Goal: Find specific page/section: Find specific page/section

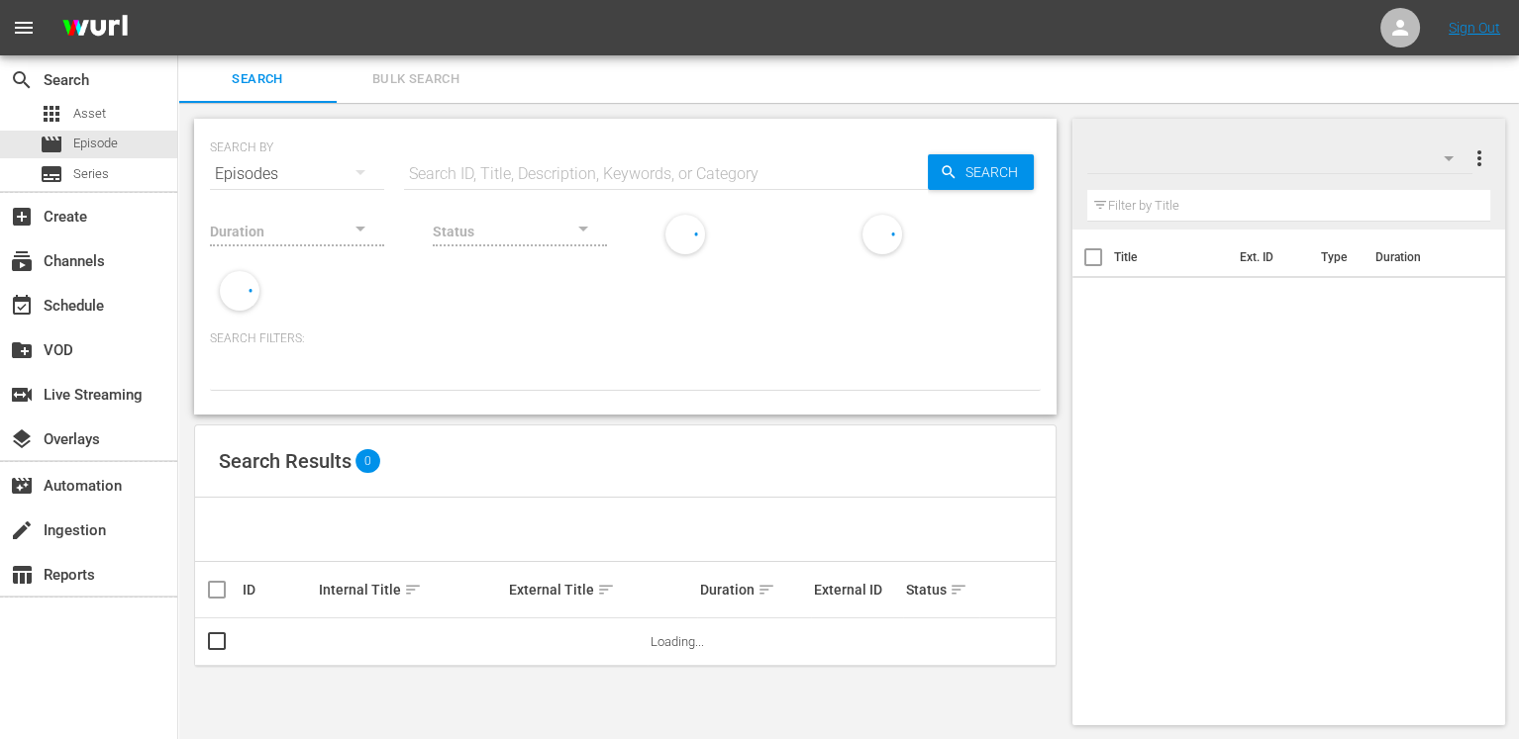
click at [473, 173] on input "text" at bounding box center [666, 174] width 524 height 48
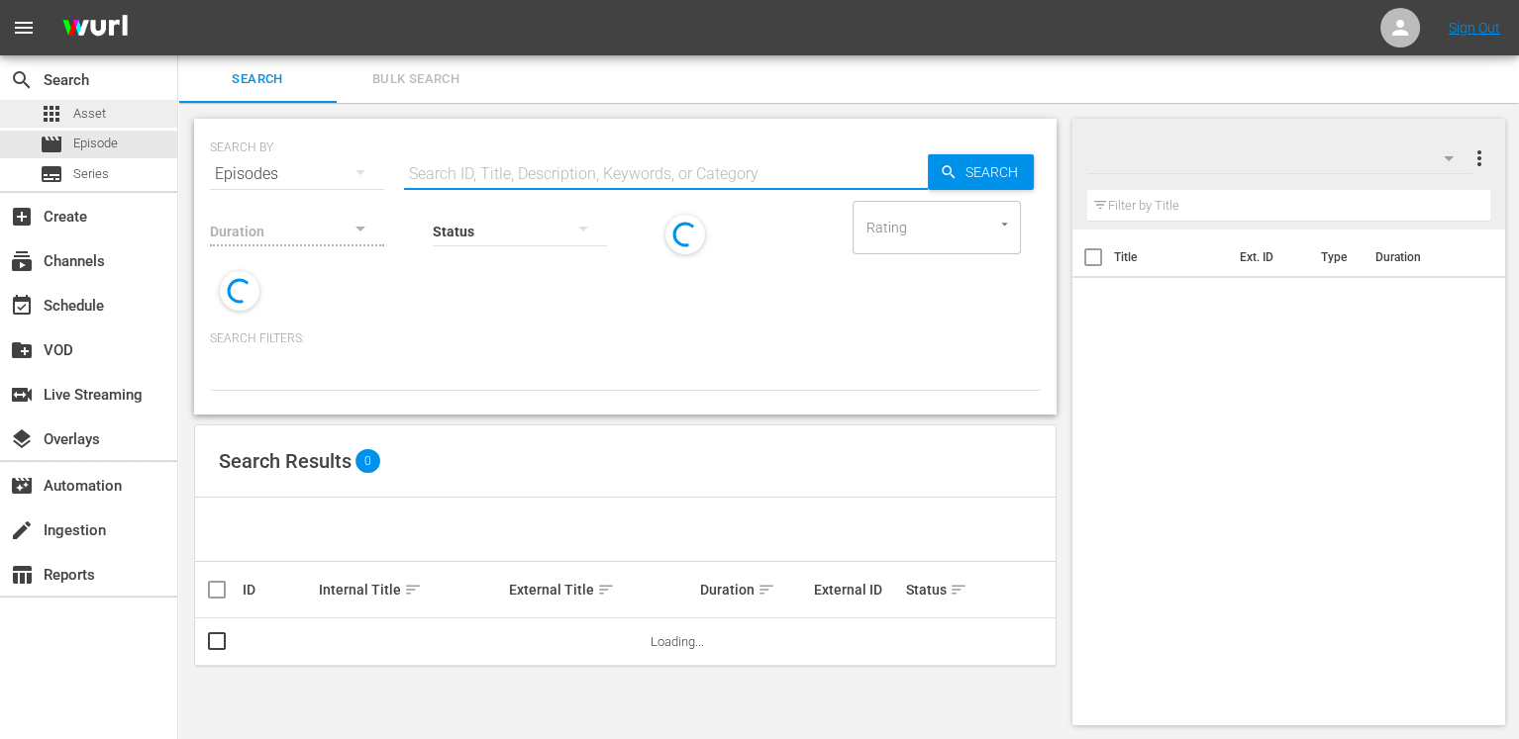
click at [93, 102] on div "apps Asset" at bounding box center [73, 114] width 66 height 28
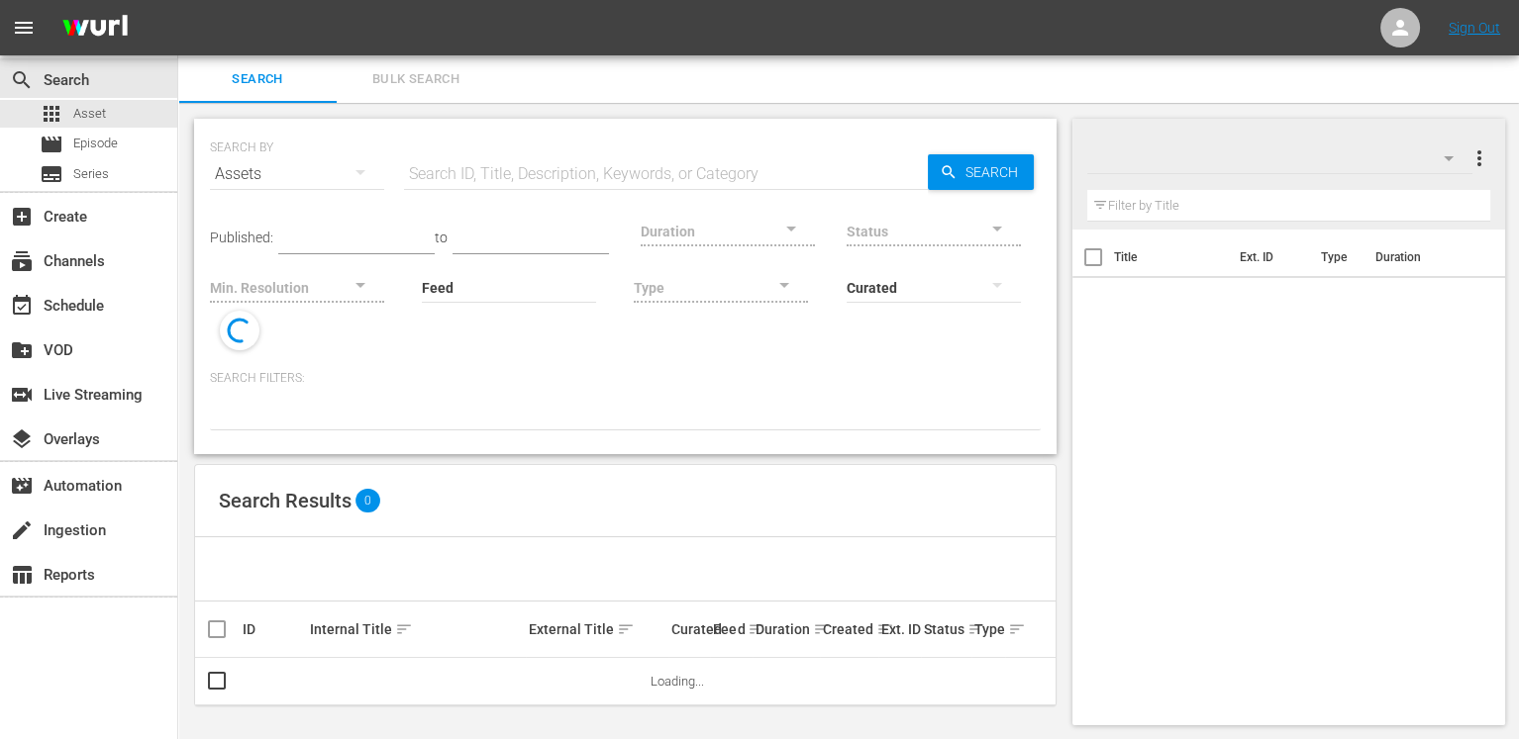
click at [530, 175] on input "text" at bounding box center [666, 174] width 524 height 48
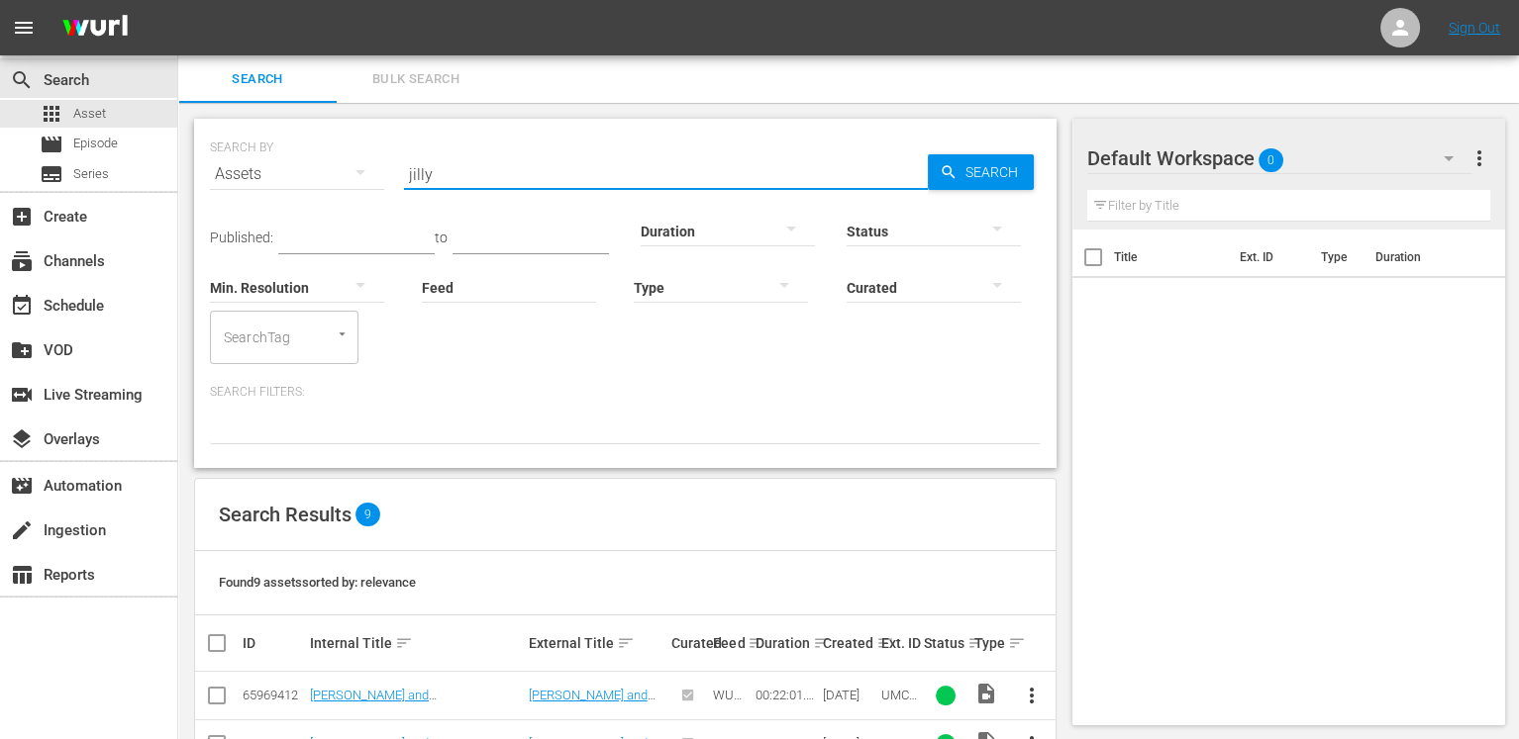
click at [474, 168] on input "jilly" at bounding box center [666, 174] width 524 height 48
click at [473, 168] on input "jilly" at bounding box center [666, 174] width 524 height 48
click at [406, 173] on input "braxtons" at bounding box center [666, 174] width 524 height 48
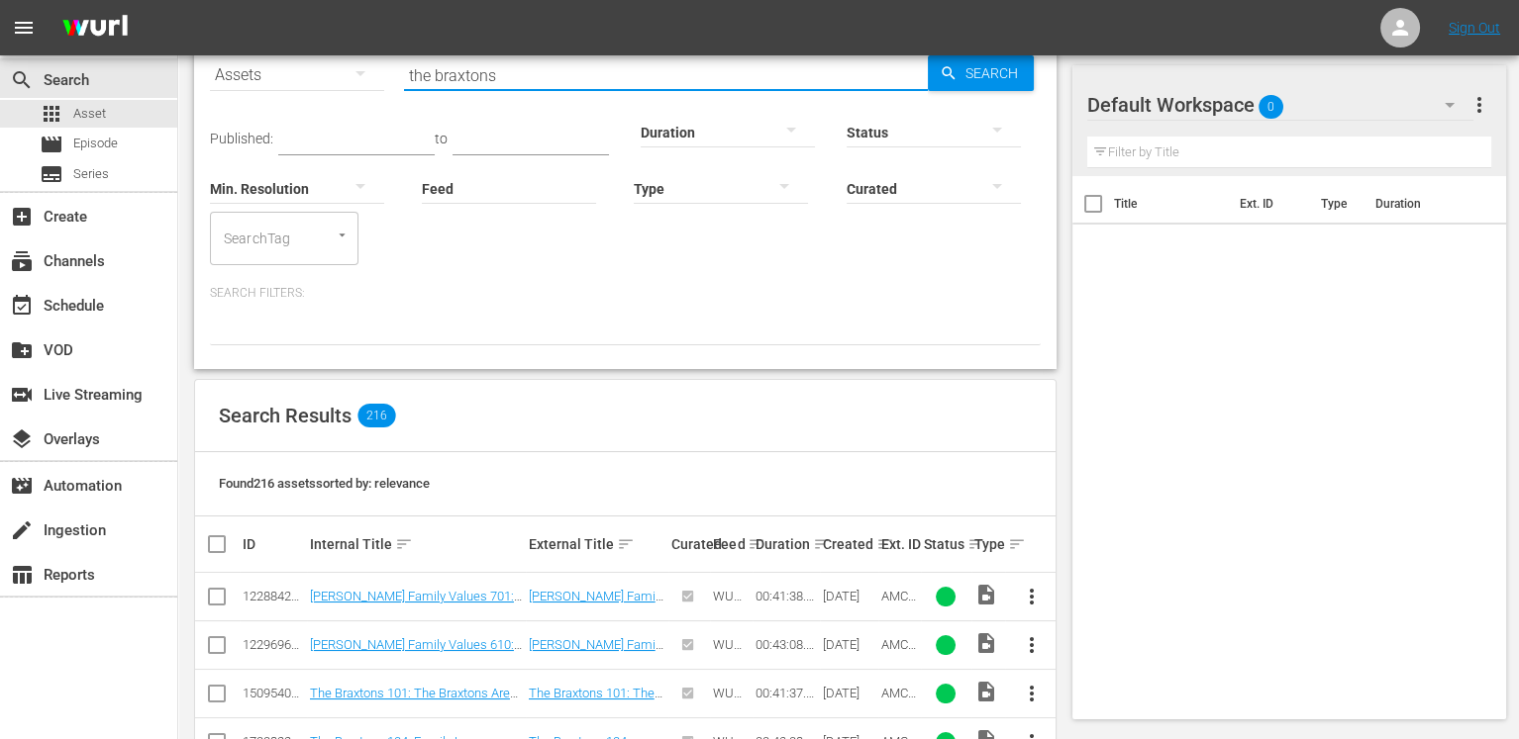
scroll to position [90, 0]
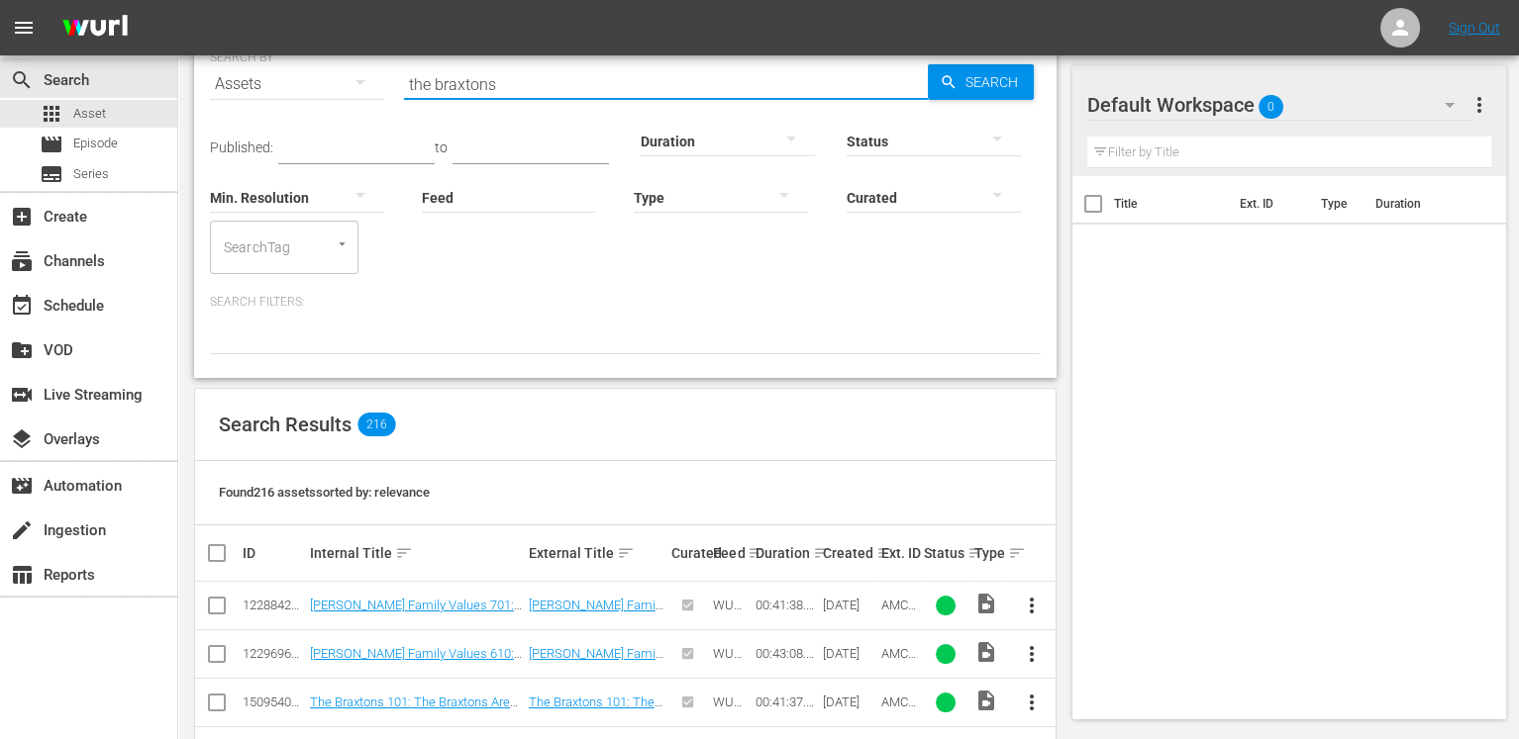
click at [587, 84] on input "the braxtons" at bounding box center [666, 84] width 524 height 48
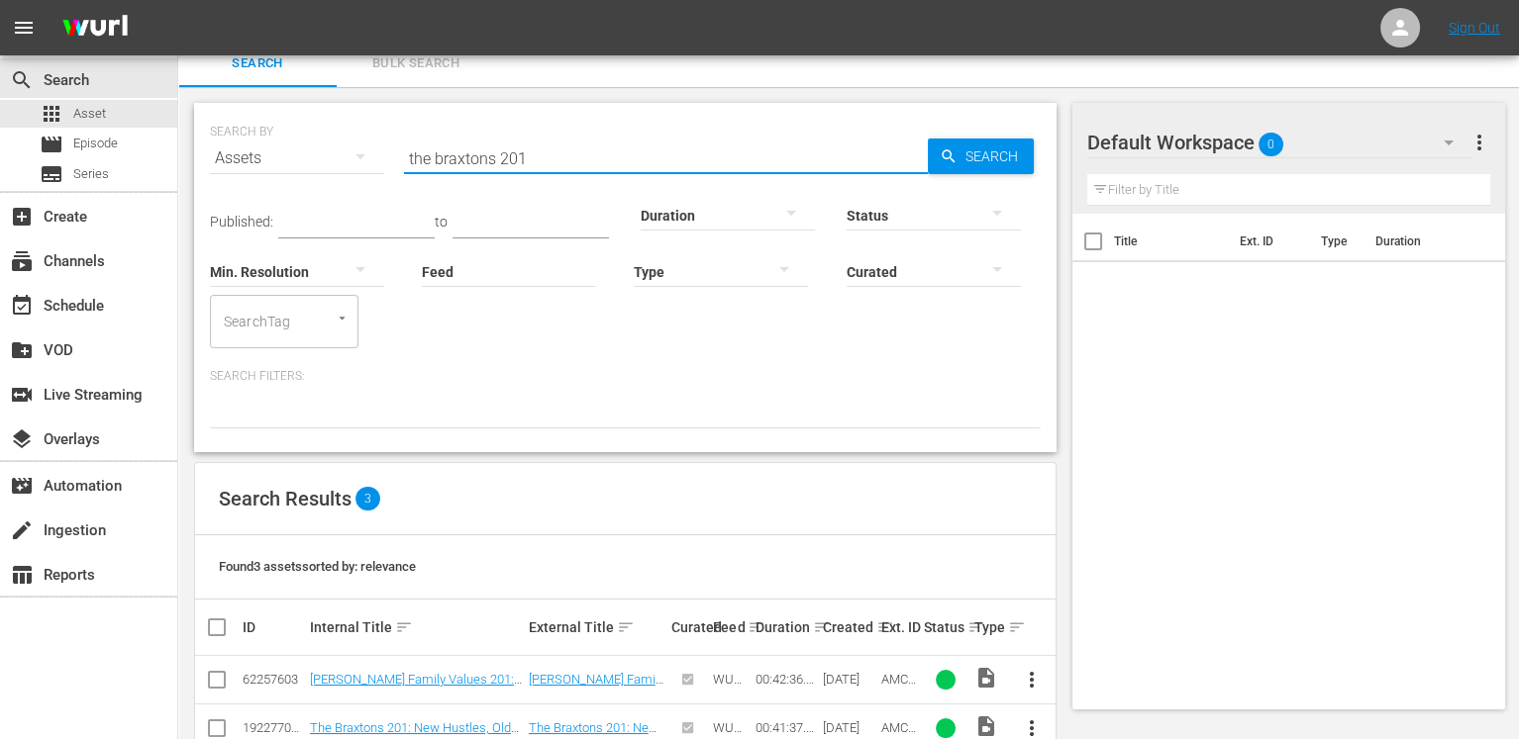
scroll to position [113, 0]
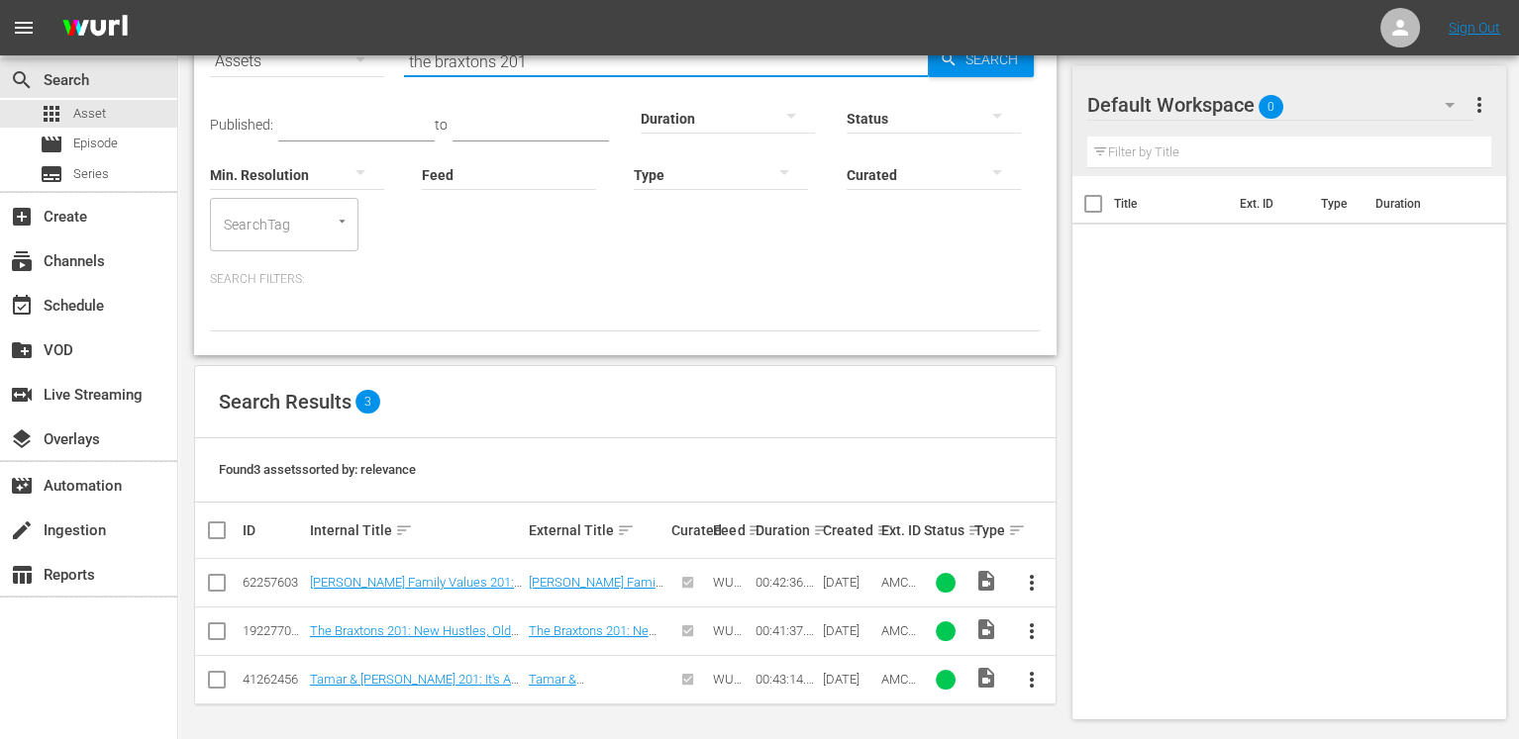
type input "the braxtons 201"
